Goal: Task Accomplishment & Management: Use online tool/utility

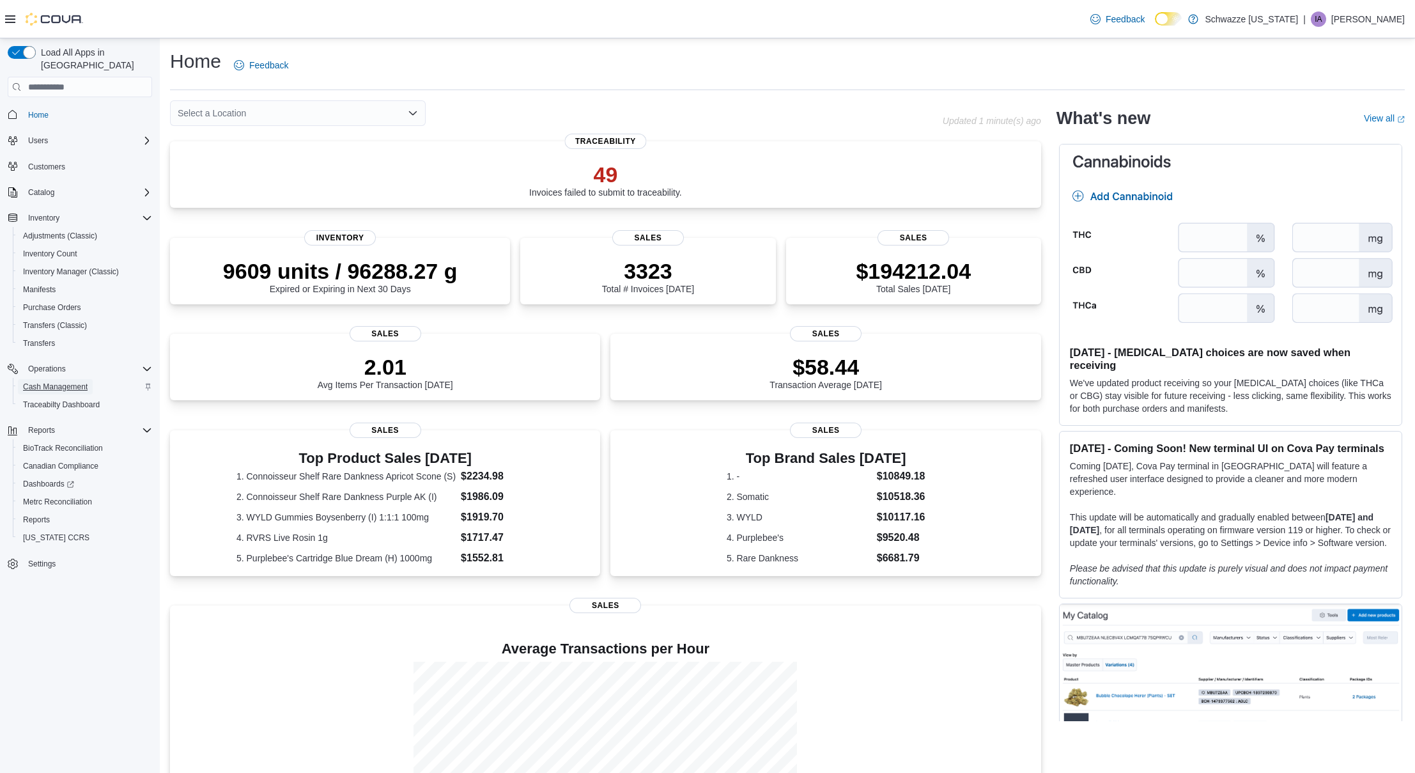
click at [47, 382] on span "Cash Management" at bounding box center [55, 387] width 65 height 10
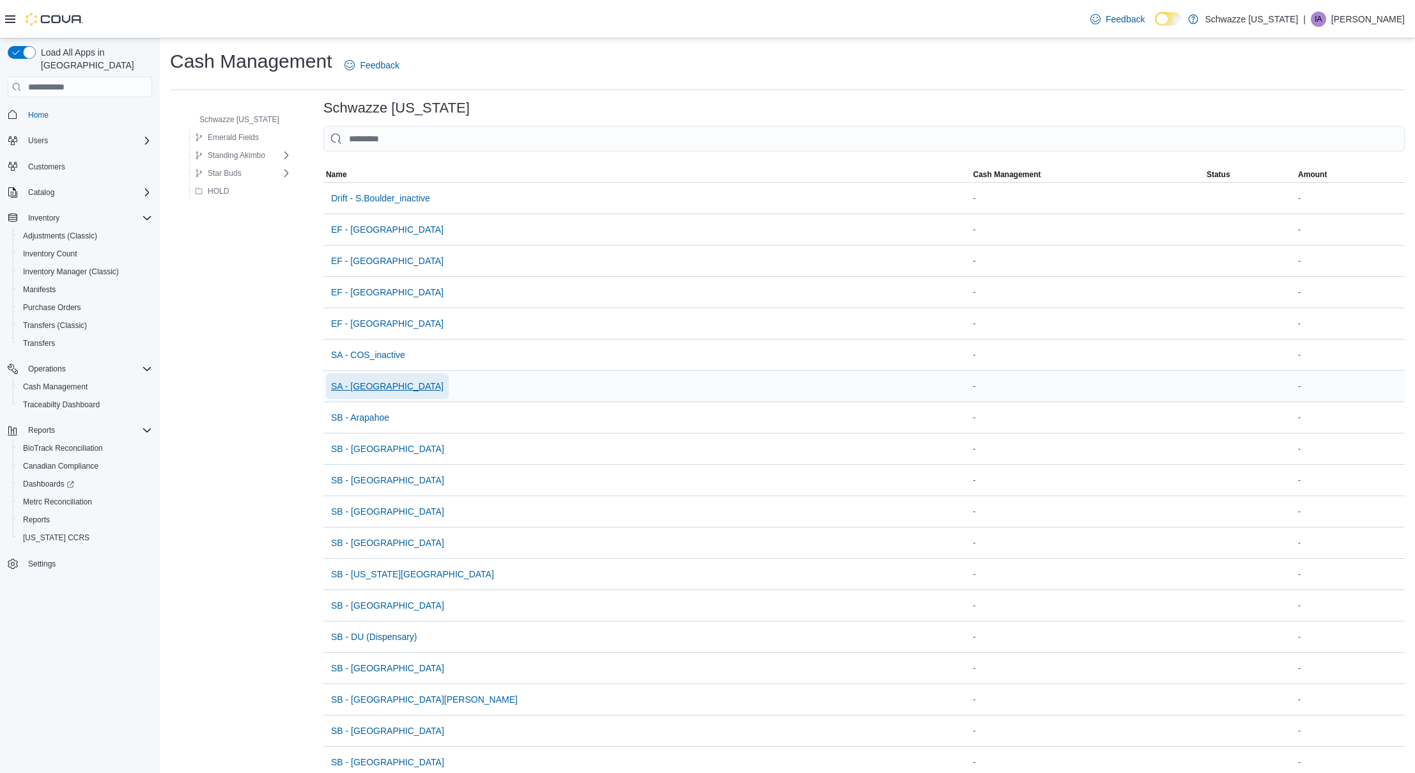
click at [383, 385] on span "SA - Denver" at bounding box center [387, 386] width 112 height 13
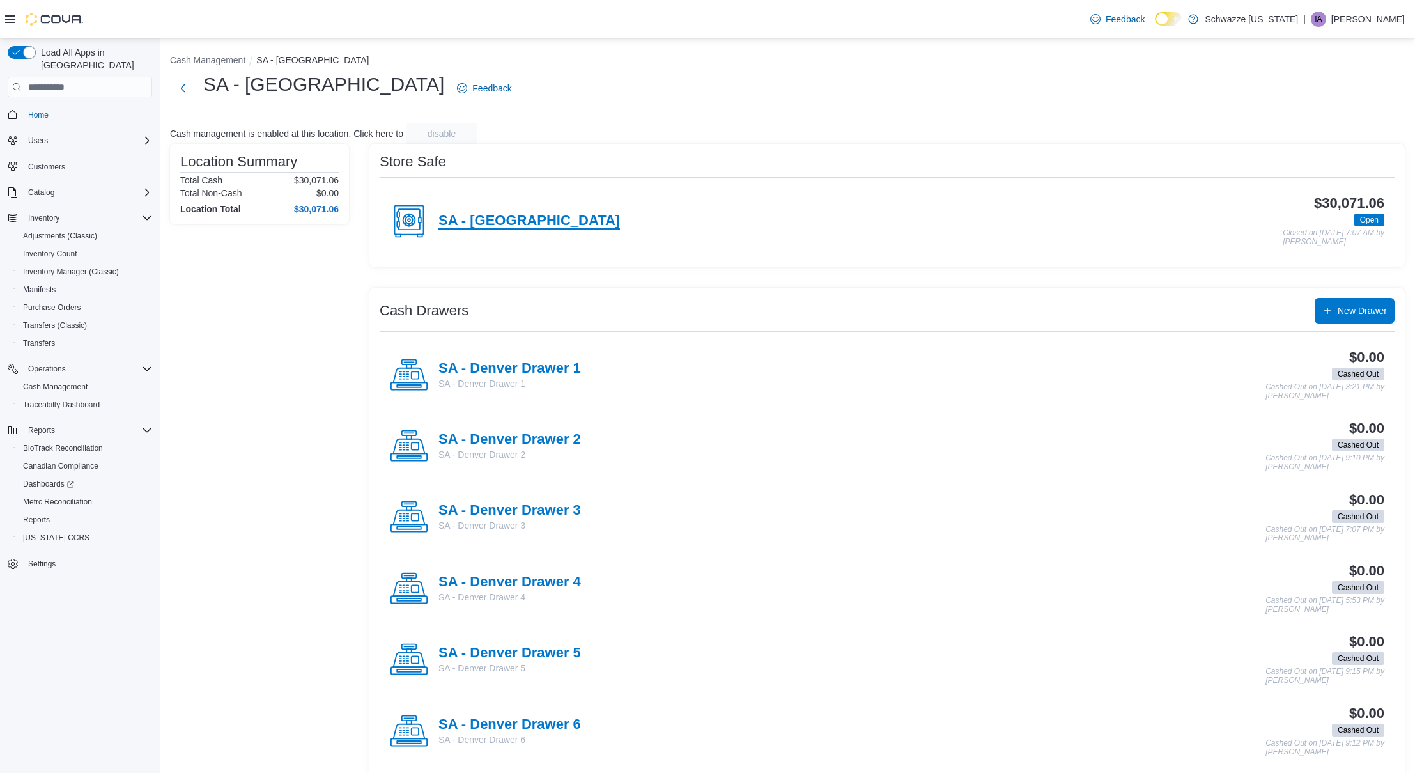
click at [467, 226] on h4 "SA - Denver" at bounding box center [529, 221] width 182 height 17
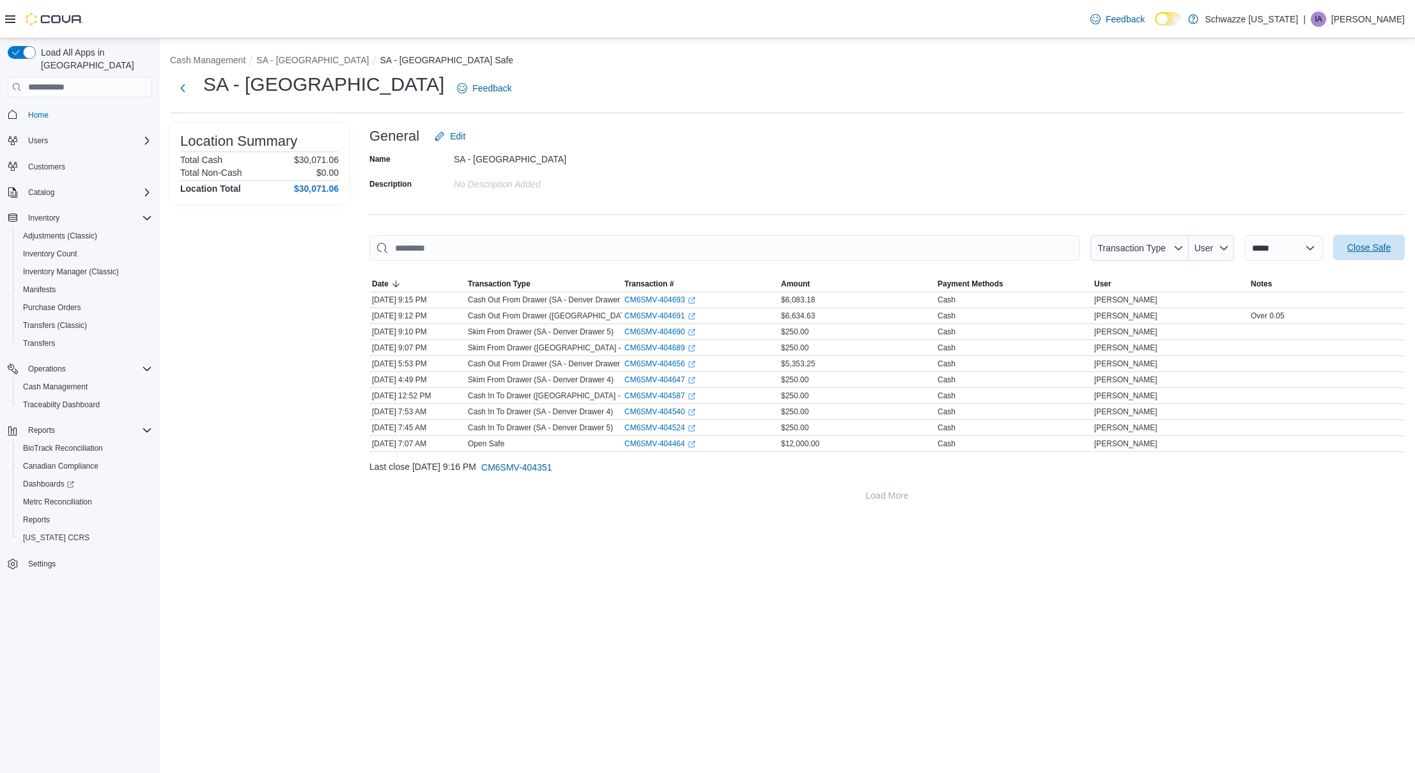
click at [1382, 252] on span "Close Safe" at bounding box center [1368, 247] width 43 height 13
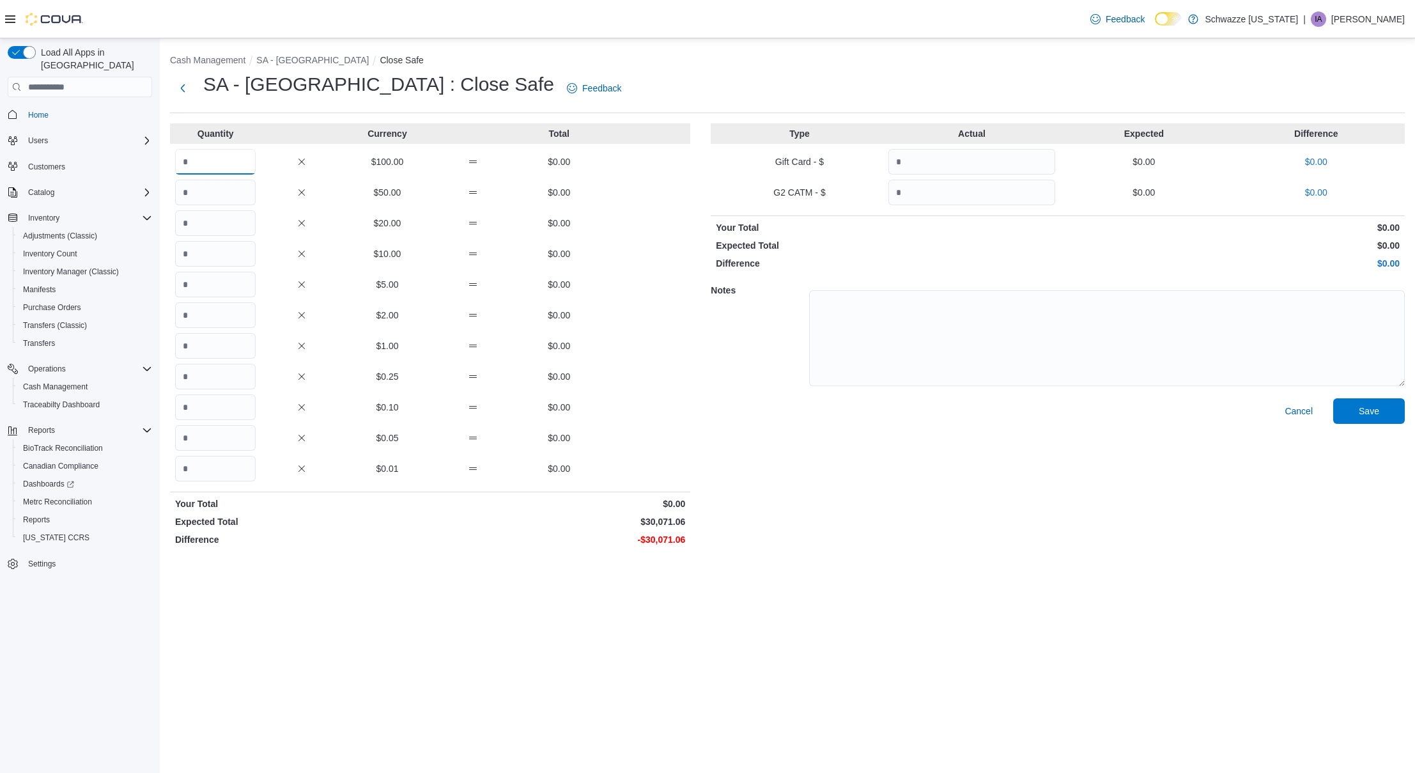
click at [213, 156] on input "Quantity" at bounding box center [215, 162] width 81 height 26
type input "***"
click at [226, 199] on input "Quantity" at bounding box center [215, 193] width 81 height 26
click at [224, 213] on input "Quantity" at bounding box center [215, 223] width 81 height 26
type input "*"
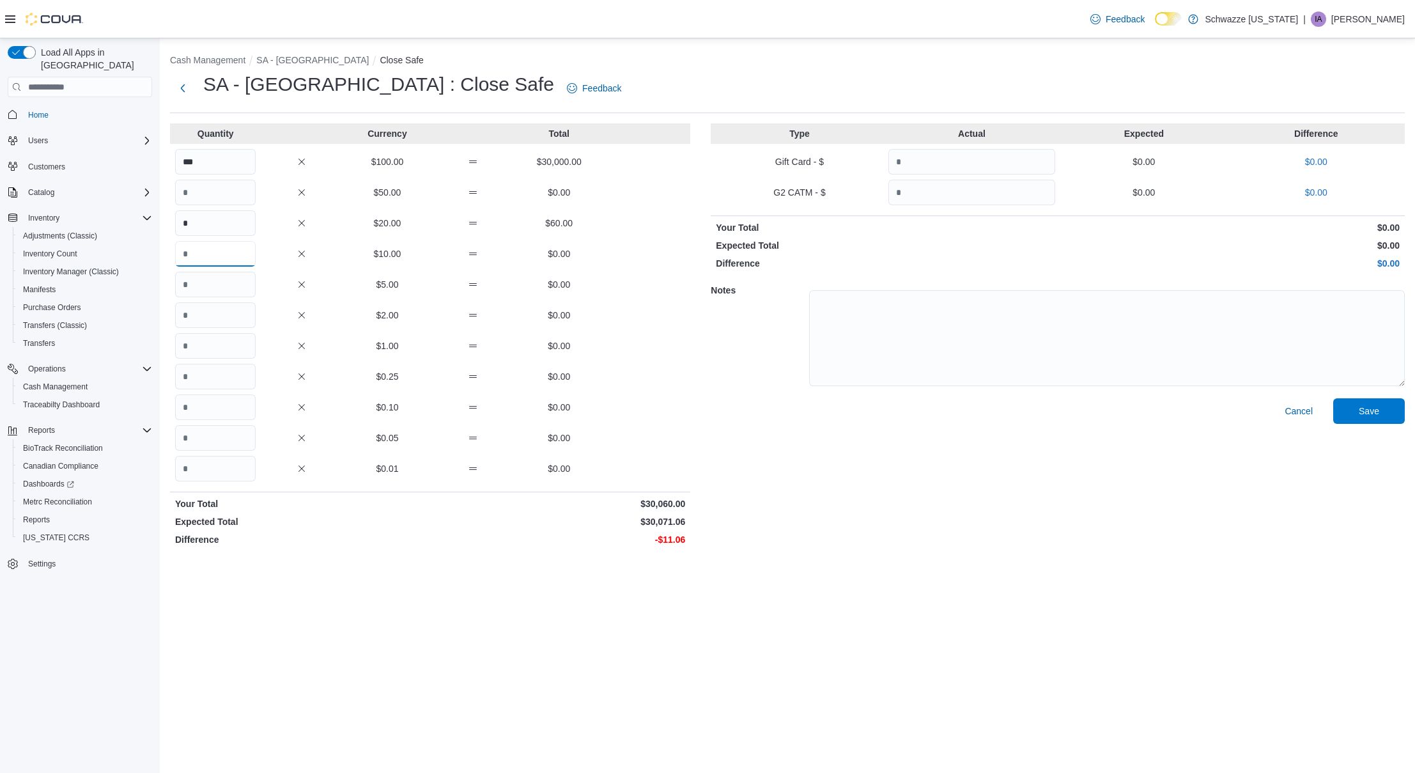
click at [213, 254] on input "Quantity" at bounding box center [215, 254] width 81 height 26
type input "*"
click at [223, 343] on input "Quantity" at bounding box center [215, 346] width 81 height 26
type input "*"
click at [225, 432] on input "Quantity" at bounding box center [215, 438] width 81 height 26
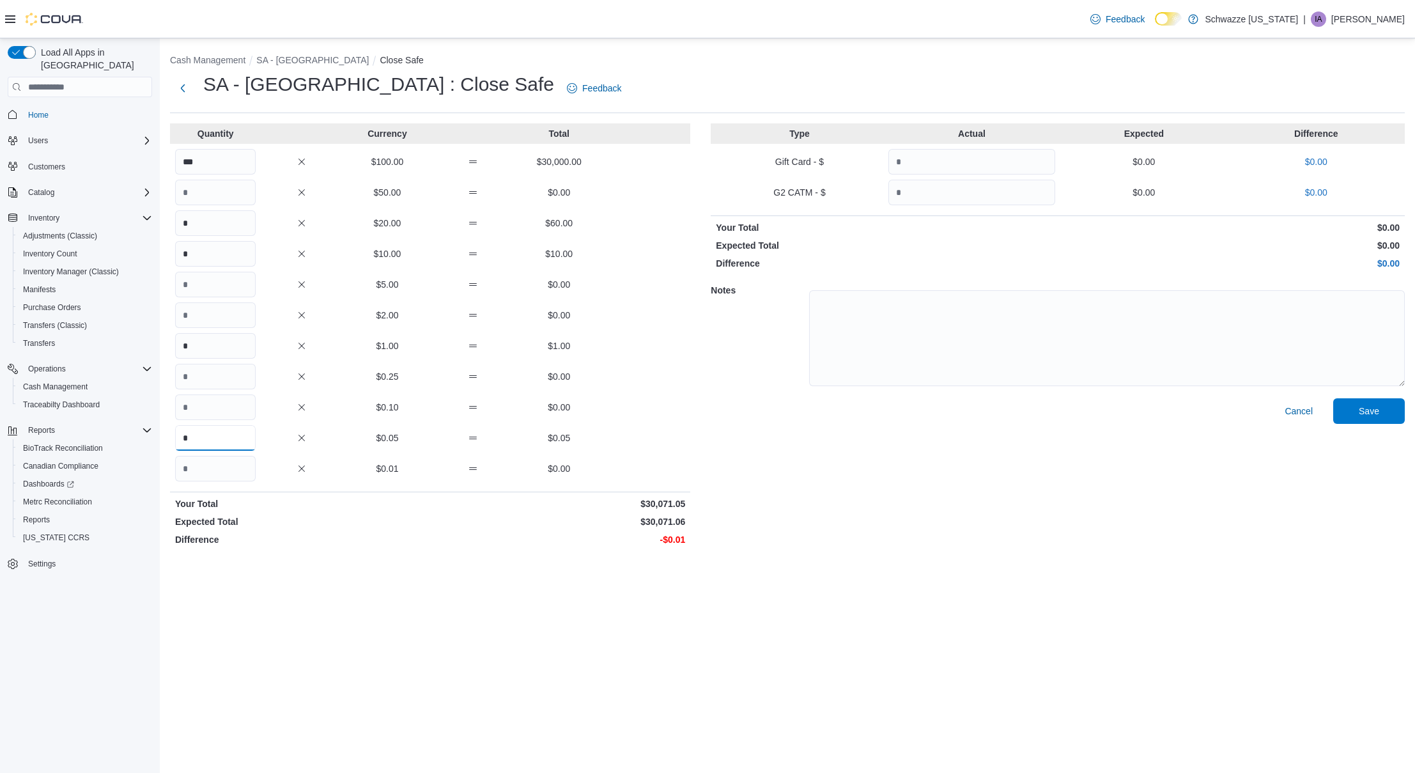
type input "*"
click at [221, 467] on input "Quantity" at bounding box center [215, 469] width 81 height 26
type input "*"
drag, startPoint x: 1353, startPoint y: 405, endPoint x: 1248, endPoint y: 391, distance: 105.8
click at [1353, 405] on span "Save" at bounding box center [1369, 411] width 56 height 26
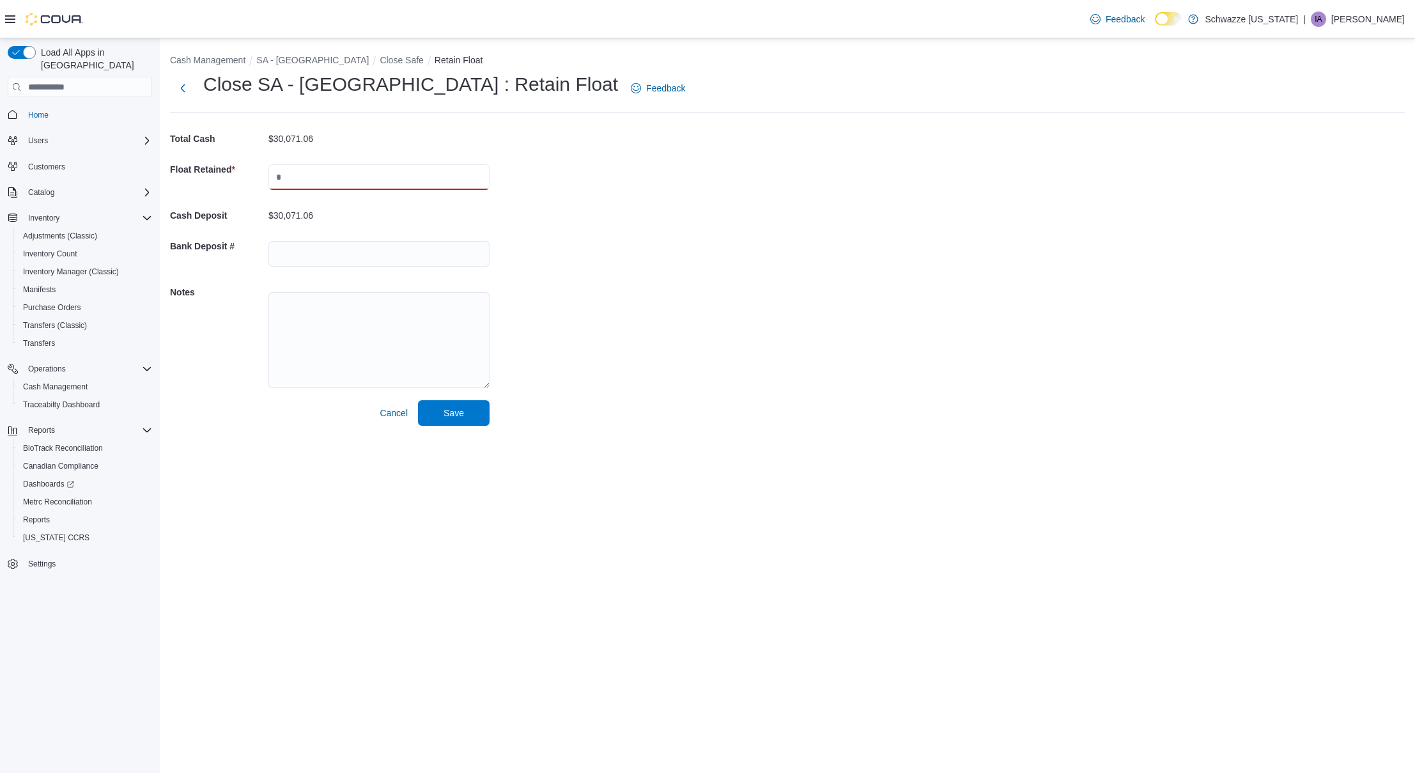
click at [440, 188] on input "text" at bounding box center [378, 177] width 221 height 26
type input "*****"
click at [463, 423] on span "Save" at bounding box center [454, 412] width 56 height 26
